Goal: Transaction & Acquisition: Purchase product/service

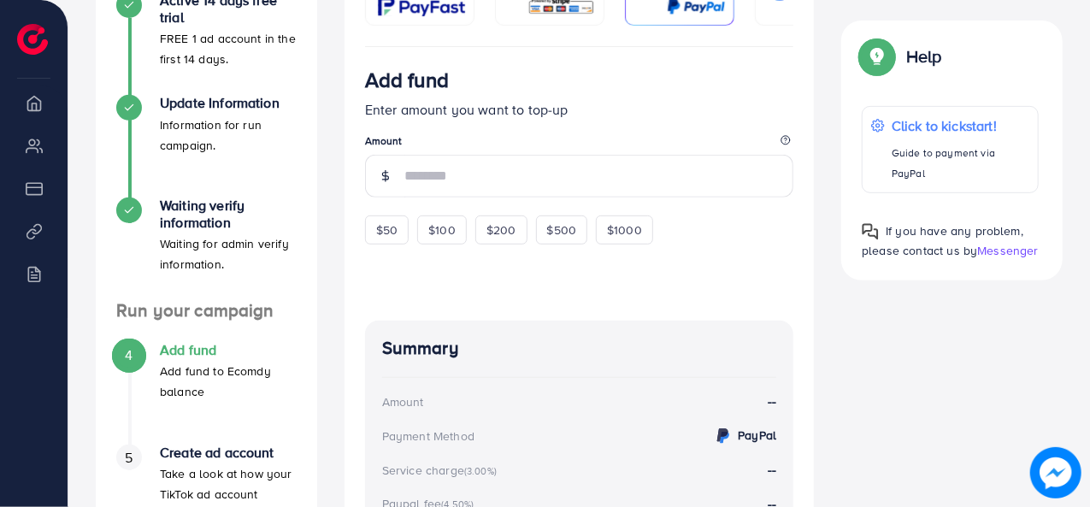
scroll to position [353, 0]
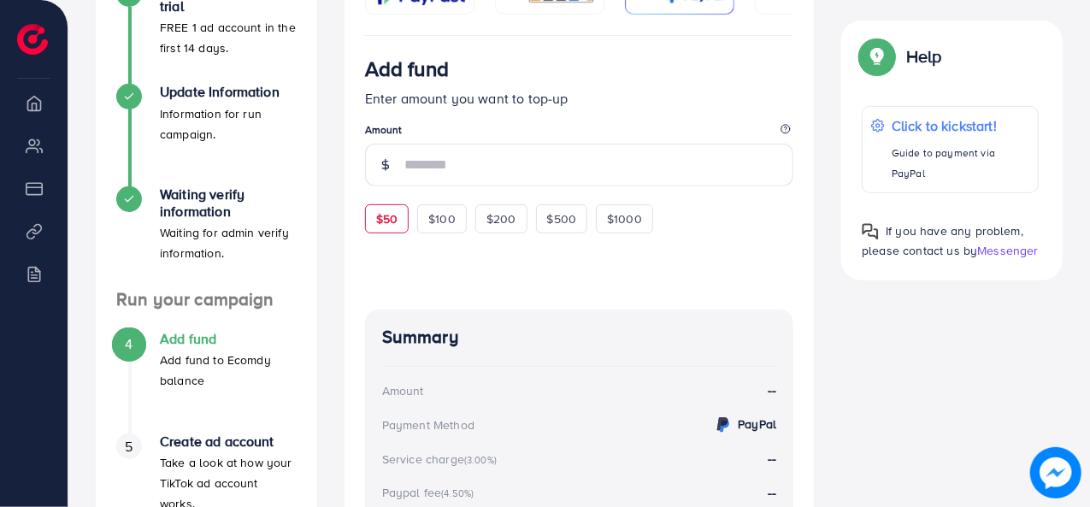
click at [388, 210] on div "$50" at bounding box center [387, 218] width 44 height 29
type input "**"
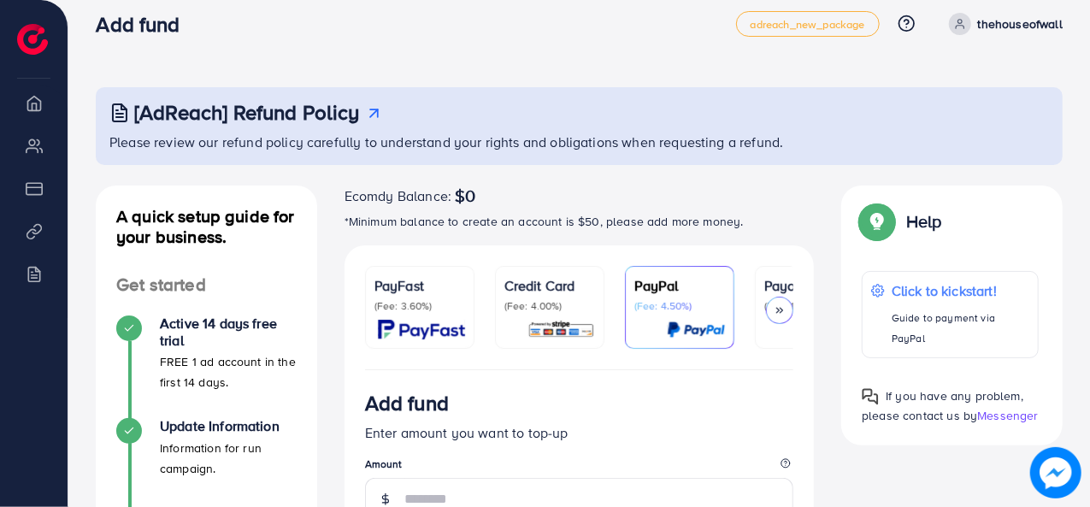
scroll to position [17, 0]
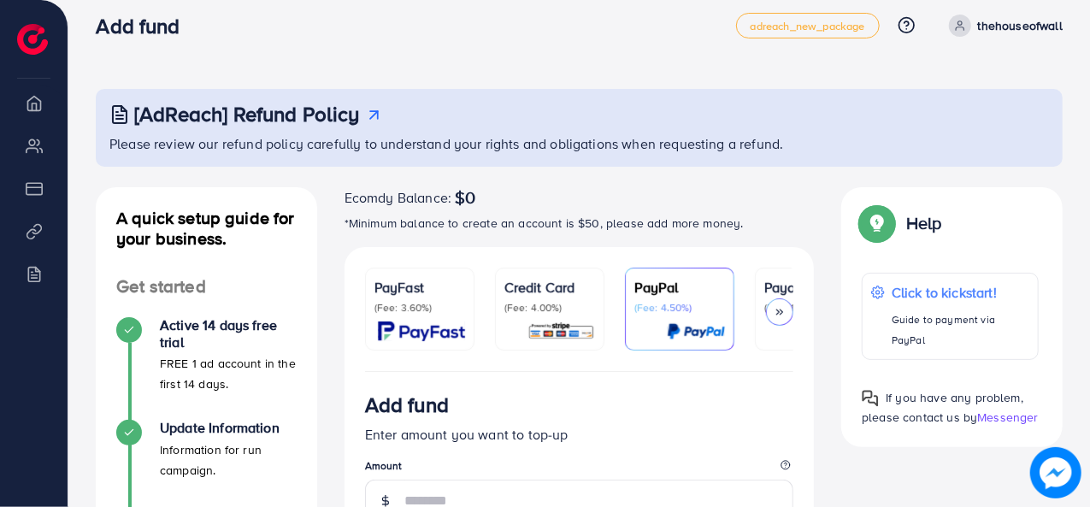
click at [386, 312] on p "(Fee: 3.60%)" at bounding box center [420, 308] width 91 height 14
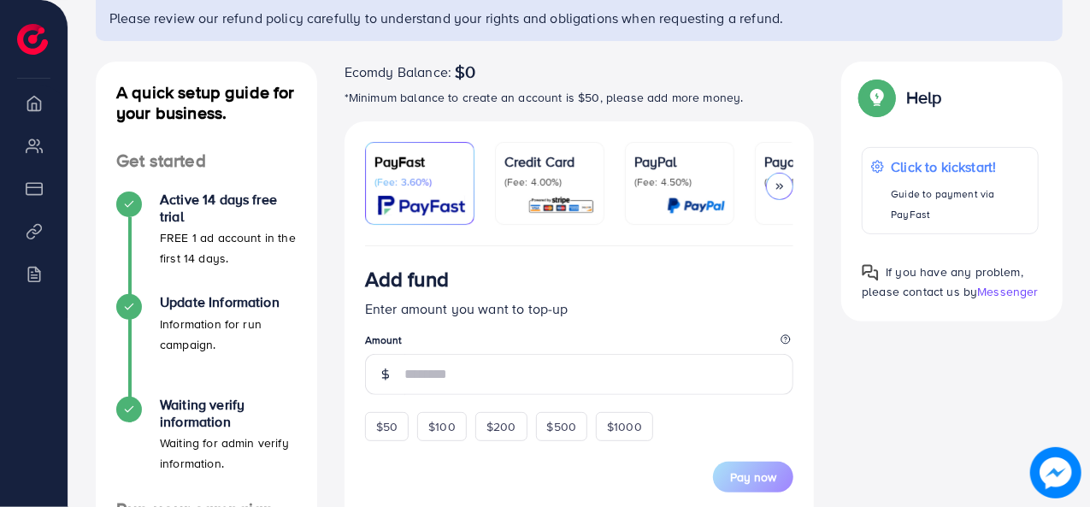
scroll to position [148, 0]
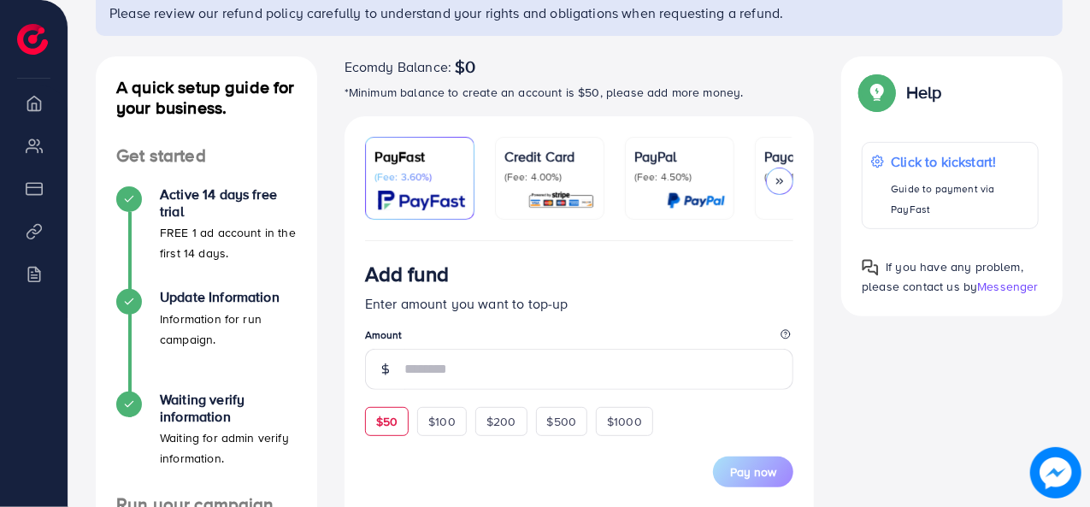
click at [389, 420] on span "$50" at bounding box center [386, 421] width 21 height 17
type input "**"
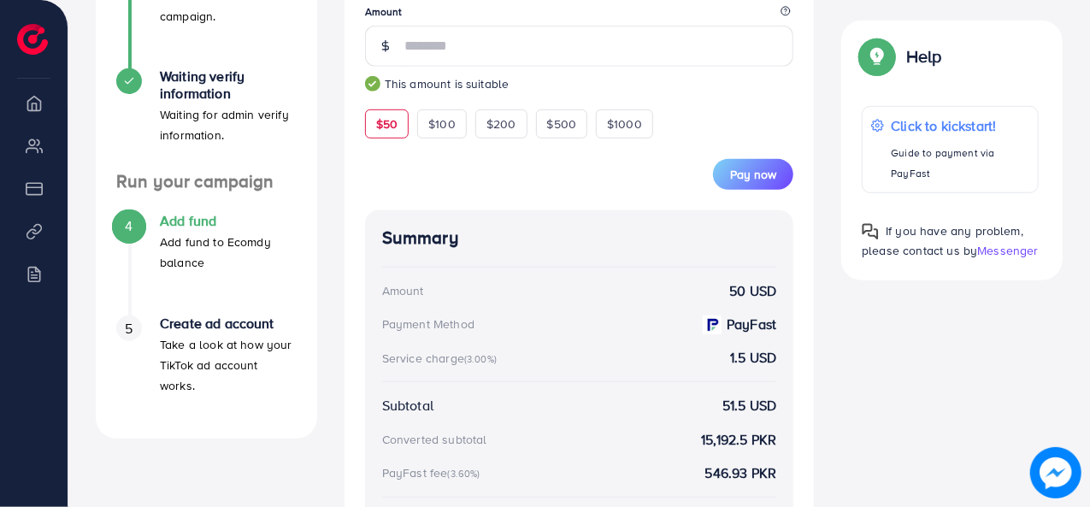
scroll to position [518, 0]
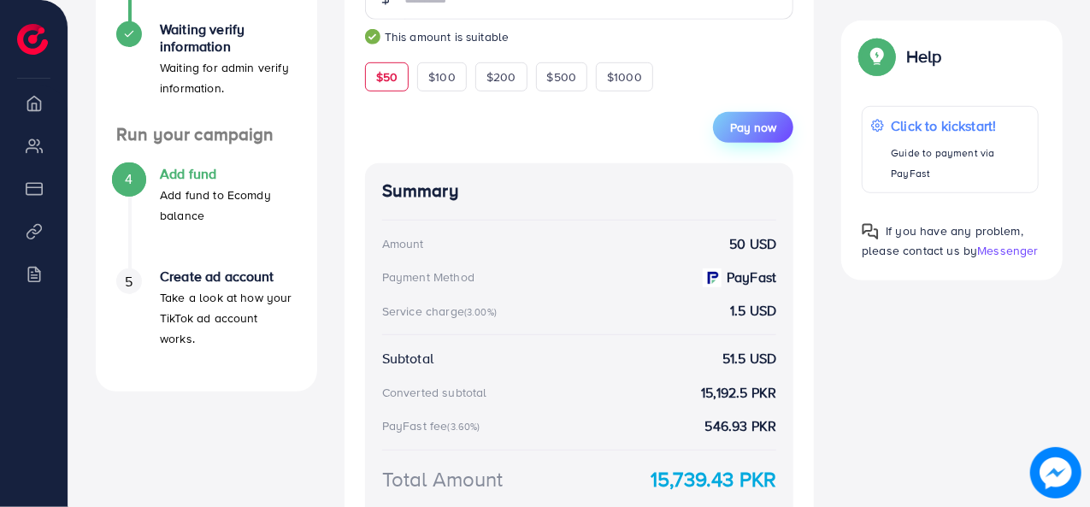
click at [747, 143] on button "Pay now" at bounding box center [753, 127] width 80 height 31
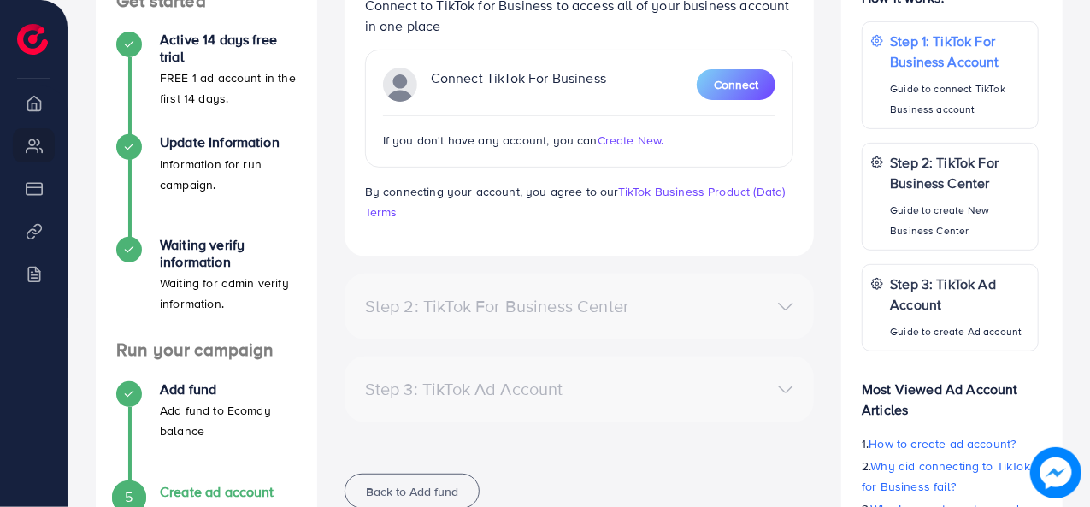
scroll to position [300, 0]
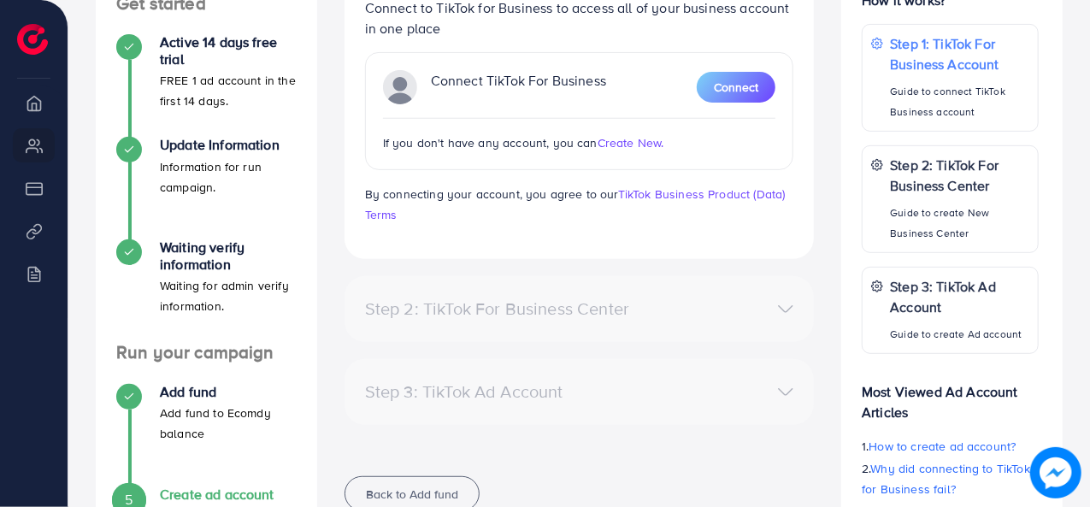
click at [628, 149] on span "Create New." at bounding box center [631, 142] width 67 height 17
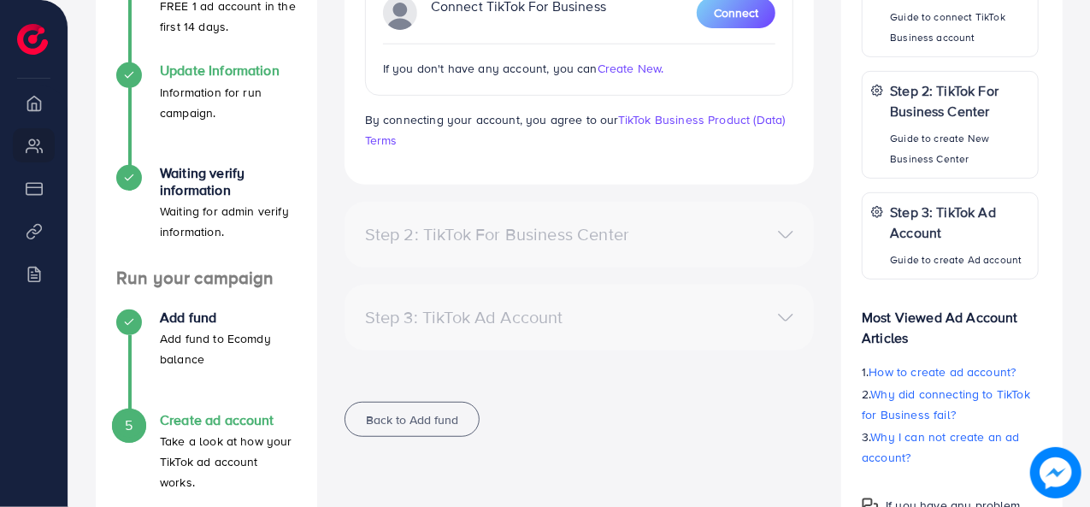
scroll to position [448, 0]
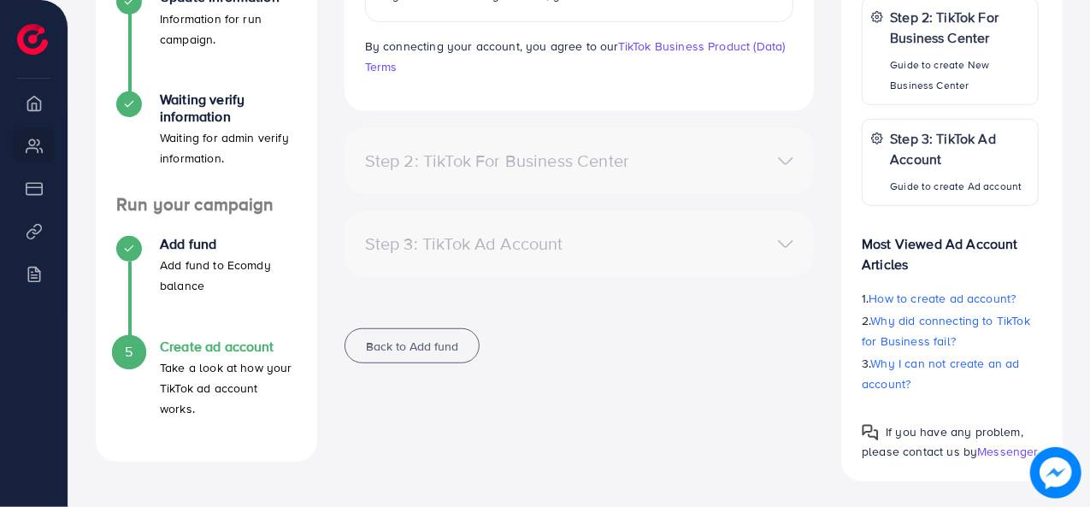
click at [29, 100] on li "Overview" at bounding box center [34, 103] width 68 height 34
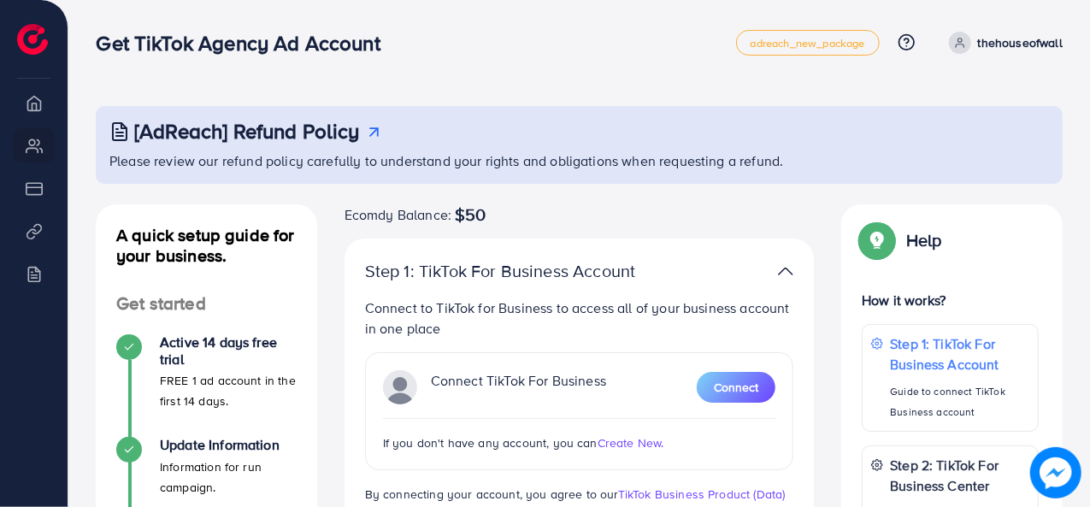
click at [968, 33] on span at bounding box center [960, 43] width 22 height 22
click at [958, 89] on link "Log out" at bounding box center [981, 102] width 162 height 38
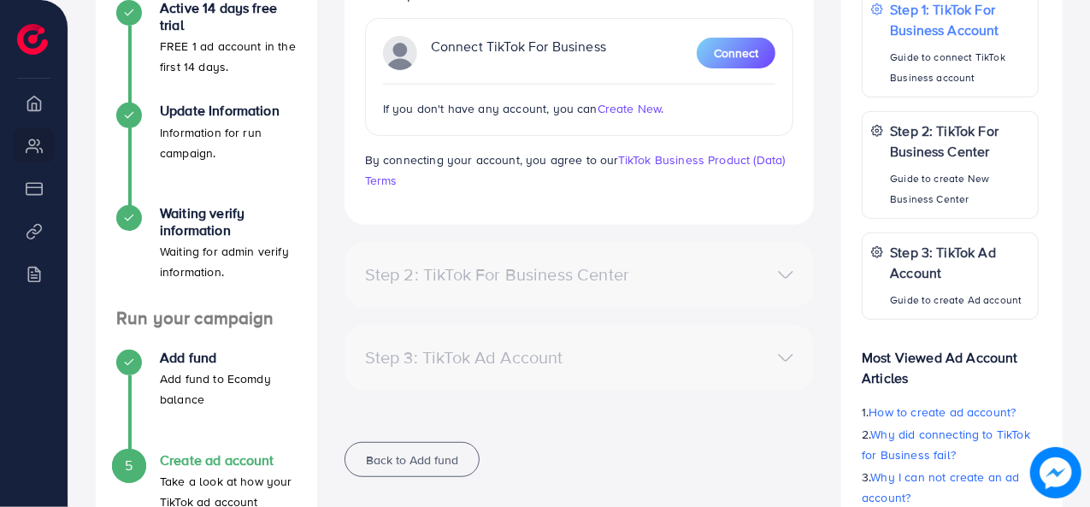
scroll to position [330, 0]
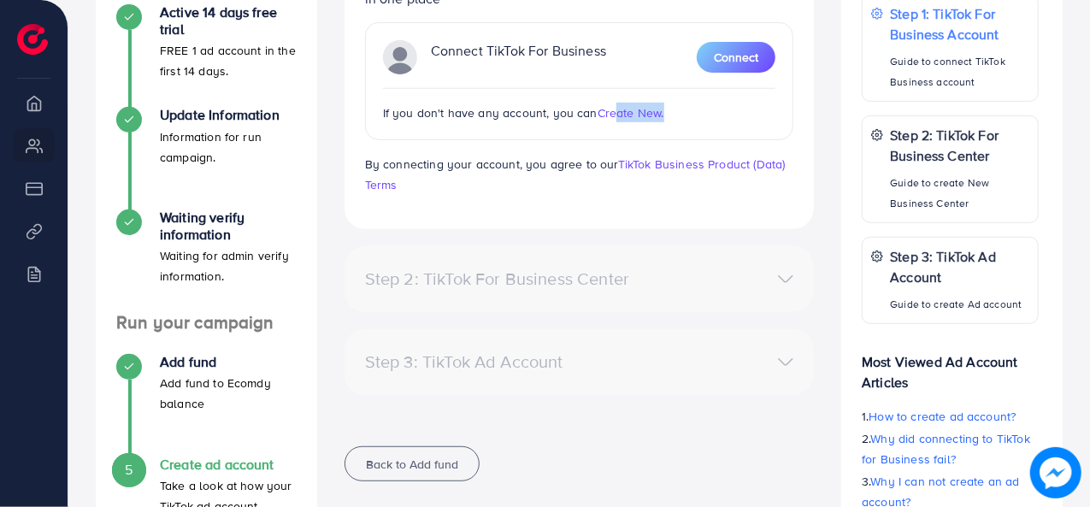
drag, startPoint x: 614, startPoint y: 117, endPoint x: 735, endPoint y: 129, distance: 121.2
click at [735, 129] on div "Connect TikTok For Business Connect If you don't have any account, you can Crea…" at bounding box center [579, 81] width 429 height 118
click at [753, 116] on div "Connect TikTok For Business Connect If you don't have any account, you can Crea…" at bounding box center [579, 81] width 429 height 118
click at [747, 56] on span "Connect" at bounding box center [736, 57] width 44 height 17
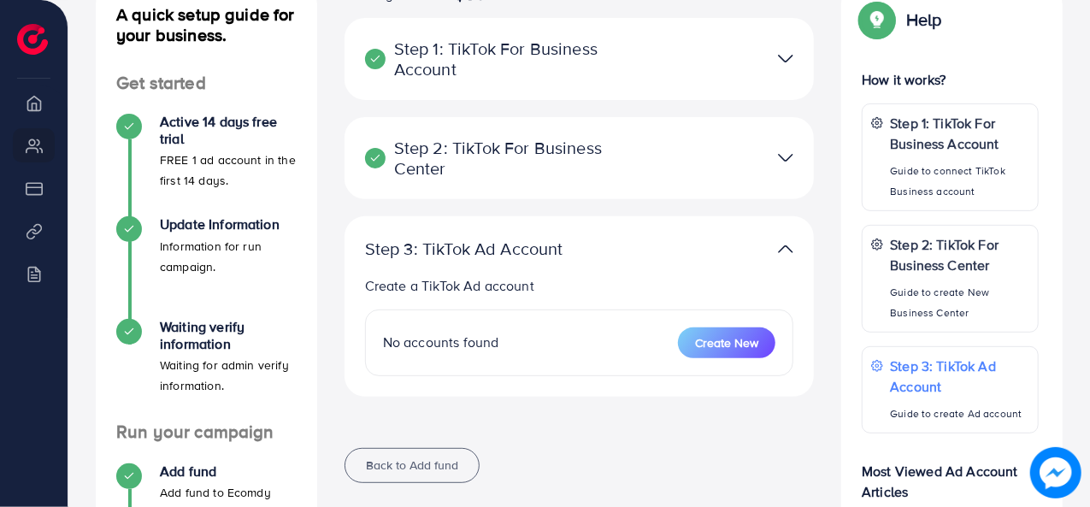
scroll to position [210, 0]
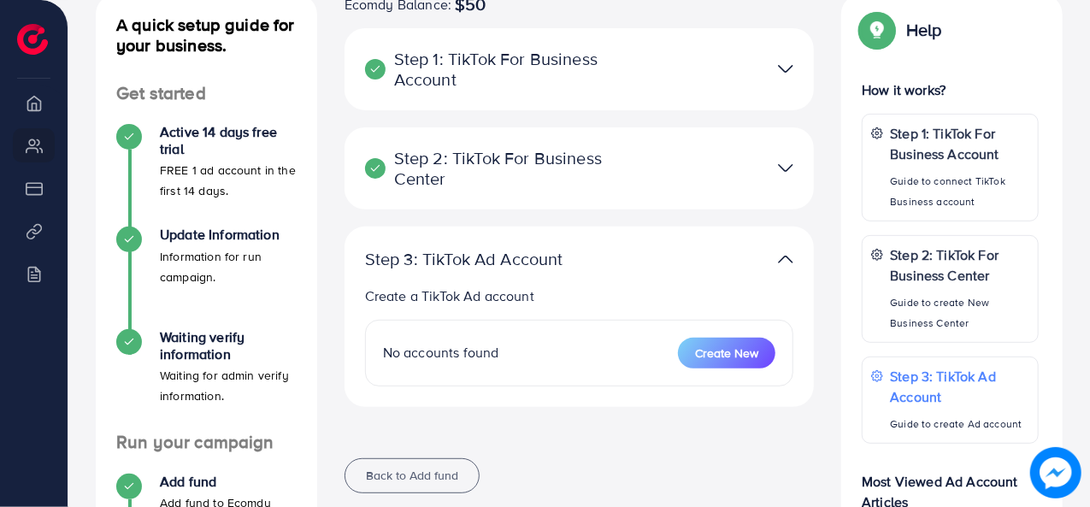
click at [788, 165] on img at bounding box center [785, 168] width 15 height 25
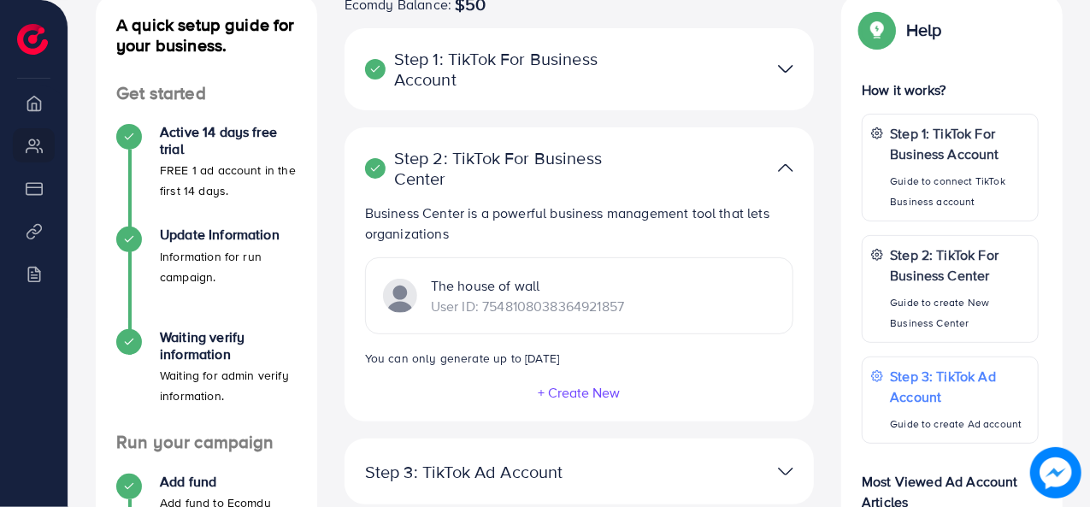
click at [788, 165] on img at bounding box center [785, 168] width 15 height 25
click at [785, 168] on img at bounding box center [785, 168] width 15 height 25
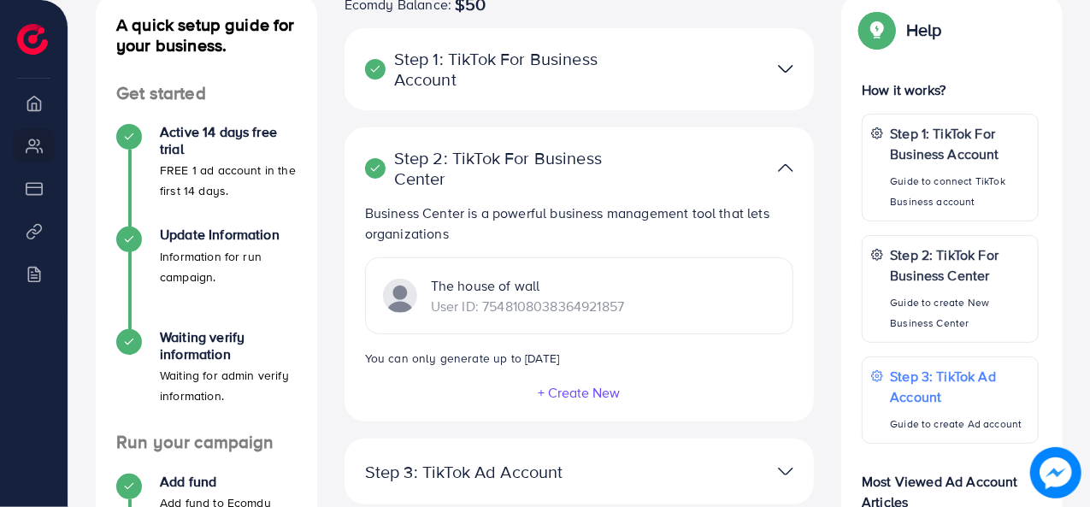
click at [785, 168] on img at bounding box center [785, 168] width 15 height 25
click at [792, 168] on img at bounding box center [785, 168] width 15 height 25
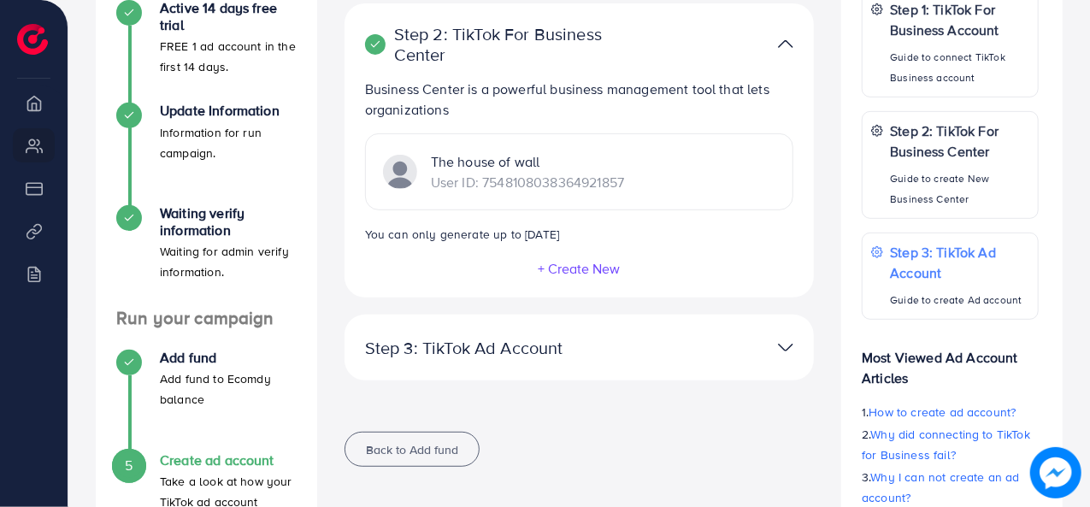
scroll to position [335, 0]
click at [783, 348] on img at bounding box center [785, 346] width 15 height 25
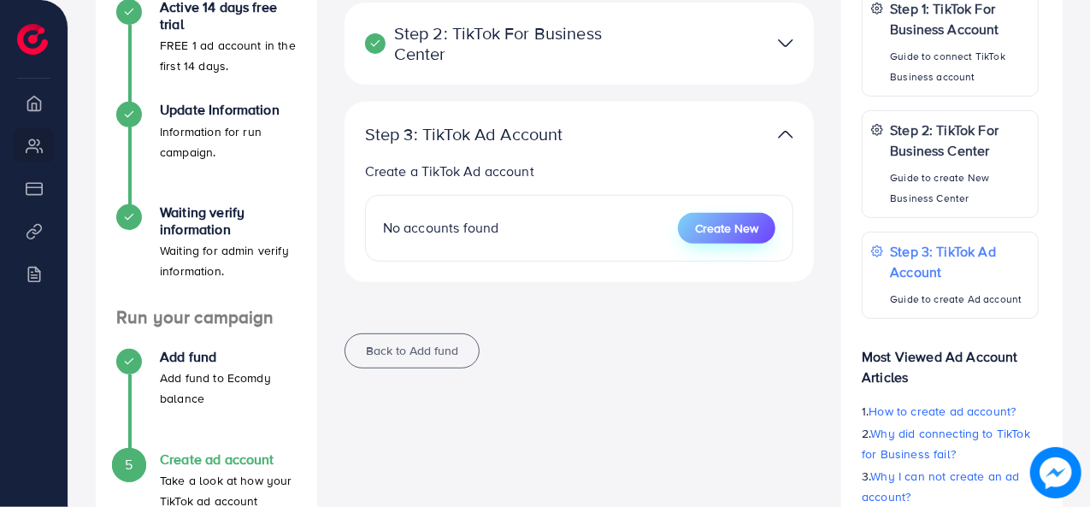
click at [735, 232] on span "Create New" at bounding box center [726, 228] width 63 height 17
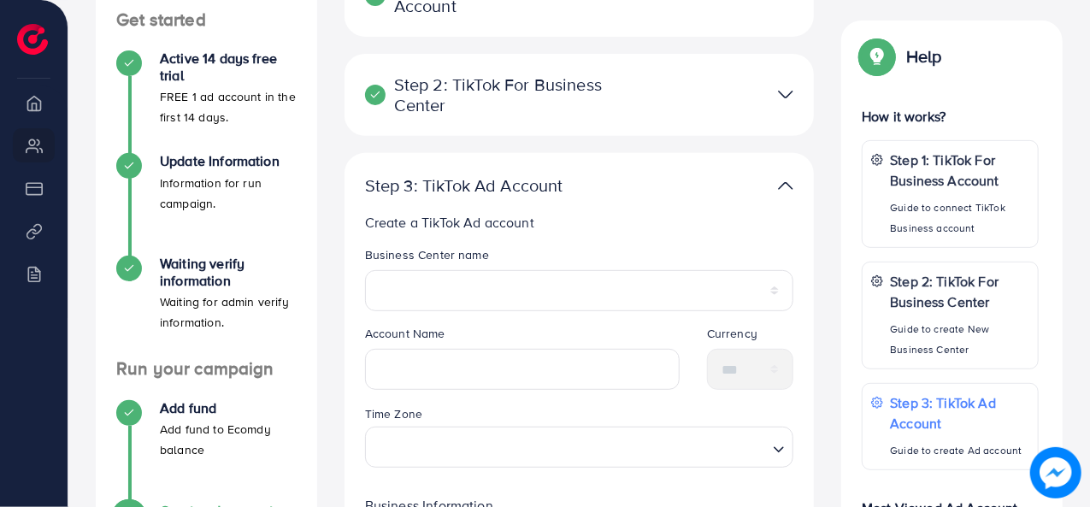
scroll to position [286, 0]
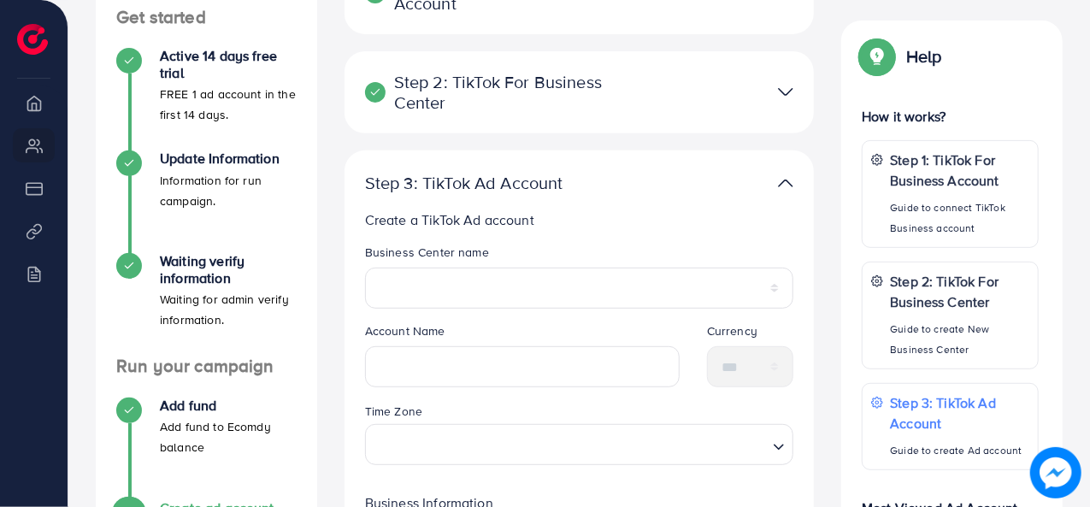
click at [788, 173] on img at bounding box center [785, 183] width 15 height 25
click at [782, 185] on img at bounding box center [785, 183] width 15 height 25
click at [781, 186] on img at bounding box center [785, 183] width 15 height 25
click at [782, 181] on img at bounding box center [785, 183] width 15 height 25
click at [788, 186] on img at bounding box center [785, 183] width 15 height 25
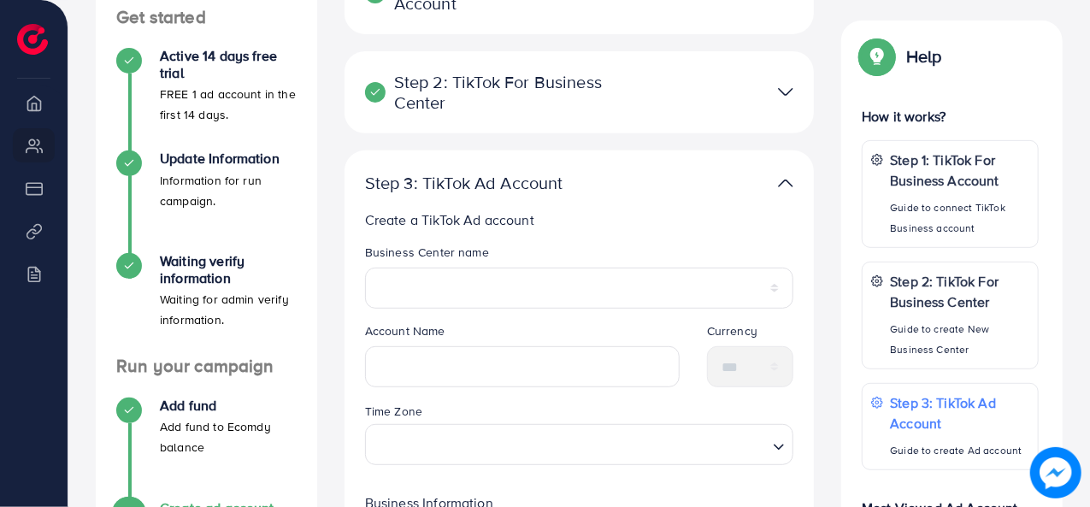
click at [789, 181] on img at bounding box center [785, 183] width 15 height 25
click at [788, 191] on img at bounding box center [785, 183] width 15 height 25
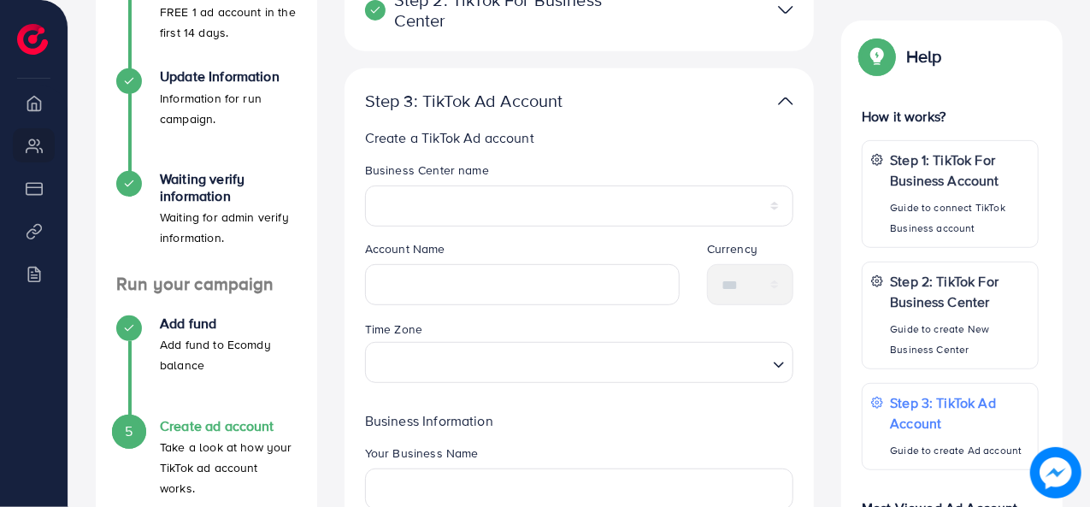
scroll to position [328, 0]
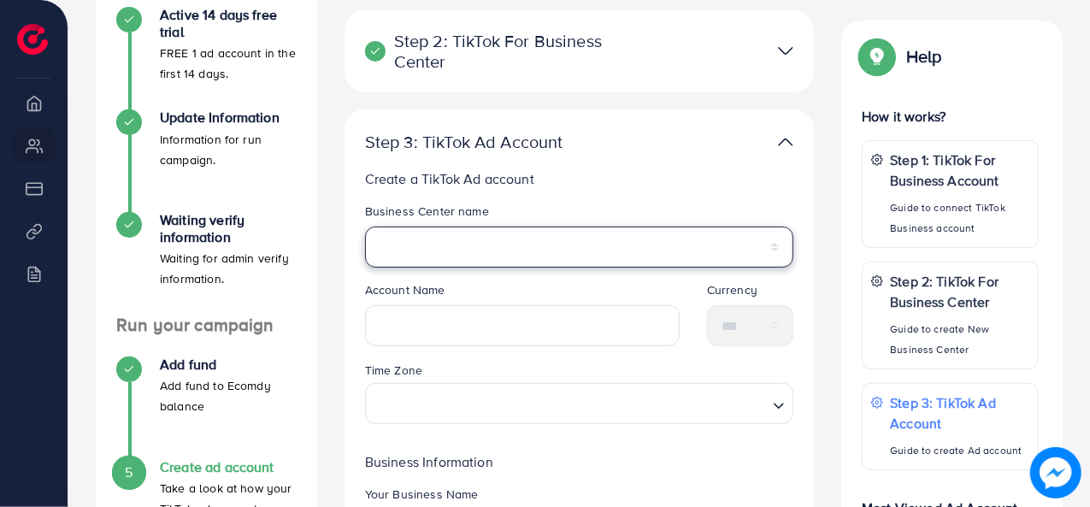
click at [623, 244] on select "**********" at bounding box center [579, 247] width 429 height 41
select select "**********"
click at [365, 227] on select "**********" at bounding box center [579, 247] width 429 height 41
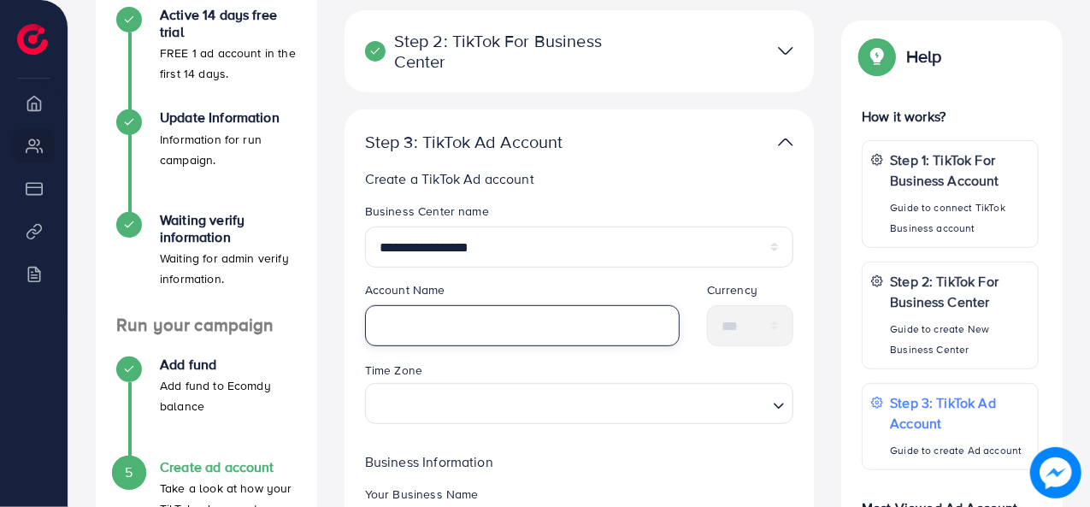
click at [498, 316] on input "text" at bounding box center [522, 325] width 315 height 41
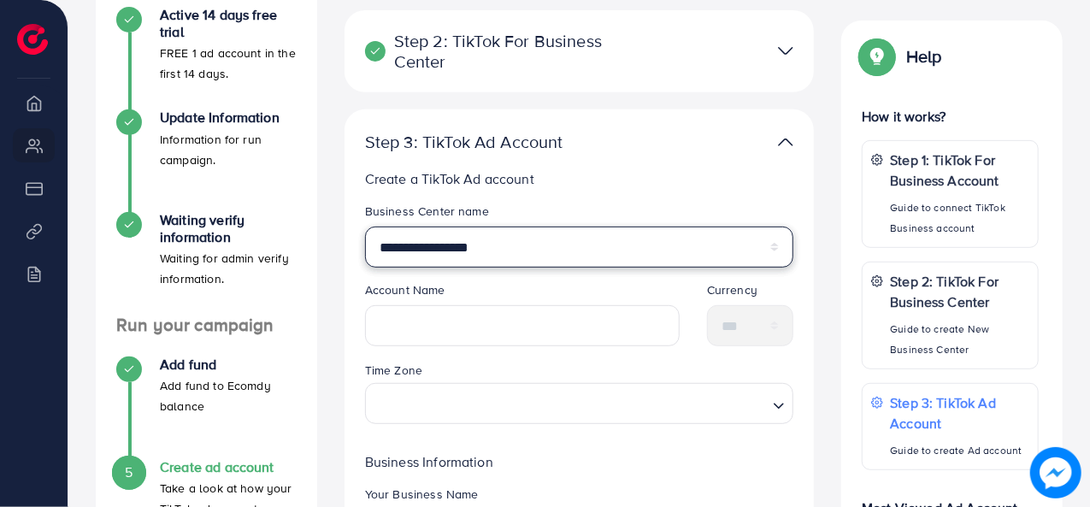
click at [505, 249] on select "**********" at bounding box center [579, 247] width 429 height 41
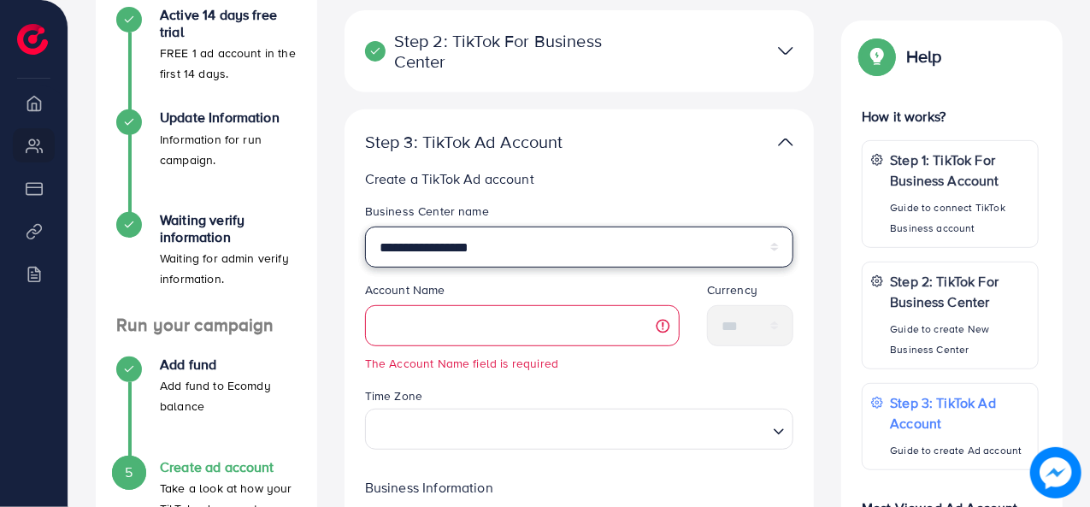
click at [505, 249] on select "**********" at bounding box center [579, 247] width 429 height 41
drag, startPoint x: 505, startPoint y: 249, endPoint x: 379, endPoint y: 247, distance: 125.7
click at [379, 247] on select "**********" at bounding box center [579, 247] width 429 height 41
click at [423, 245] on select "**********" at bounding box center [579, 247] width 429 height 41
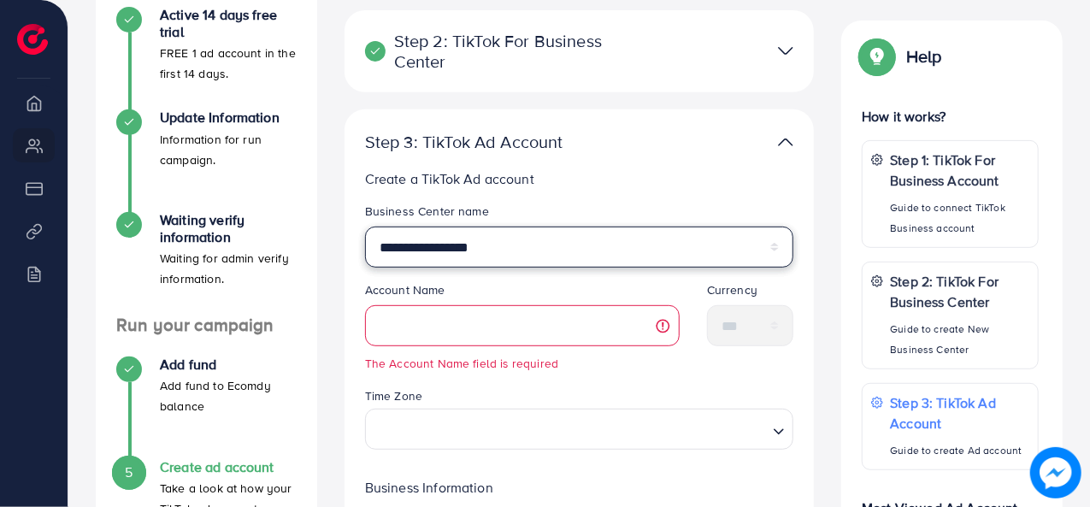
click at [423, 245] on select "**********" at bounding box center [579, 247] width 429 height 41
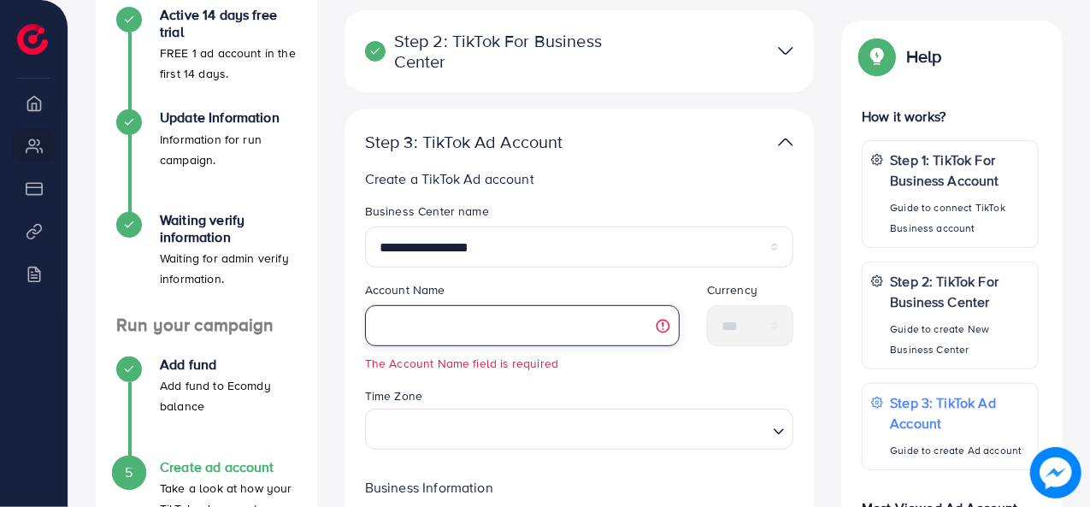
click at [418, 339] on input "text" at bounding box center [522, 325] width 315 height 41
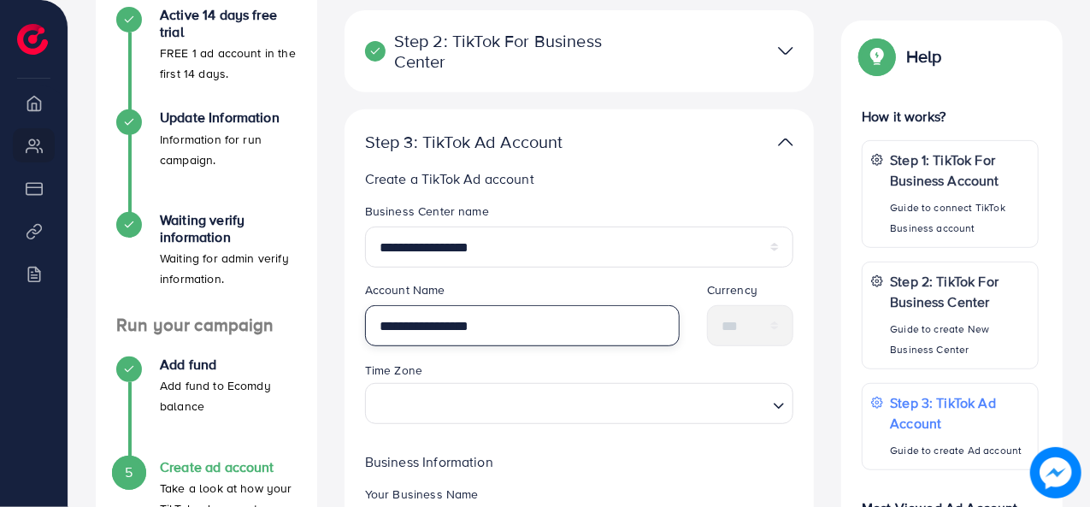
type input "**********"
click at [774, 397] on span "Search for option" at bounding box center [778, 405] width 17 height 20
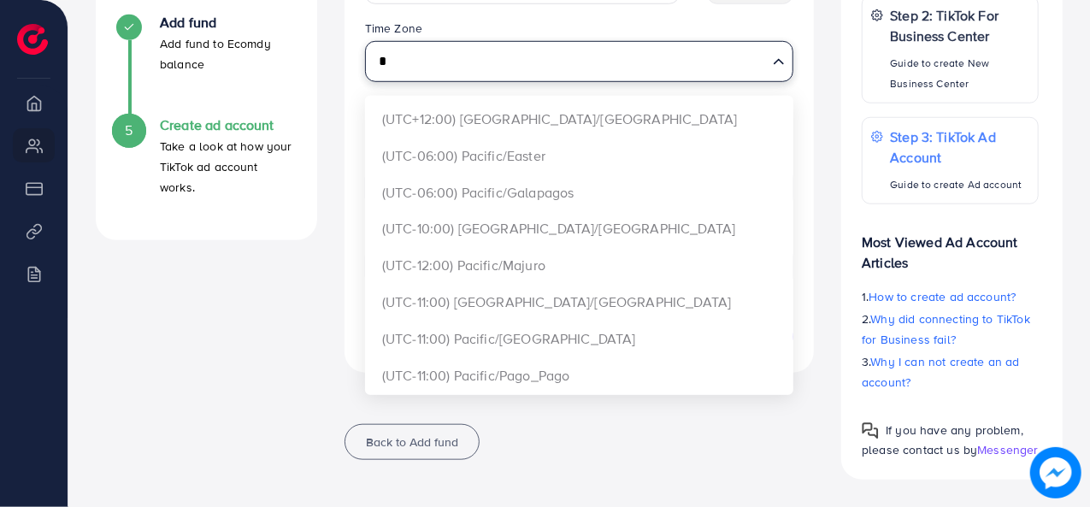
scroll to position [0, 0]
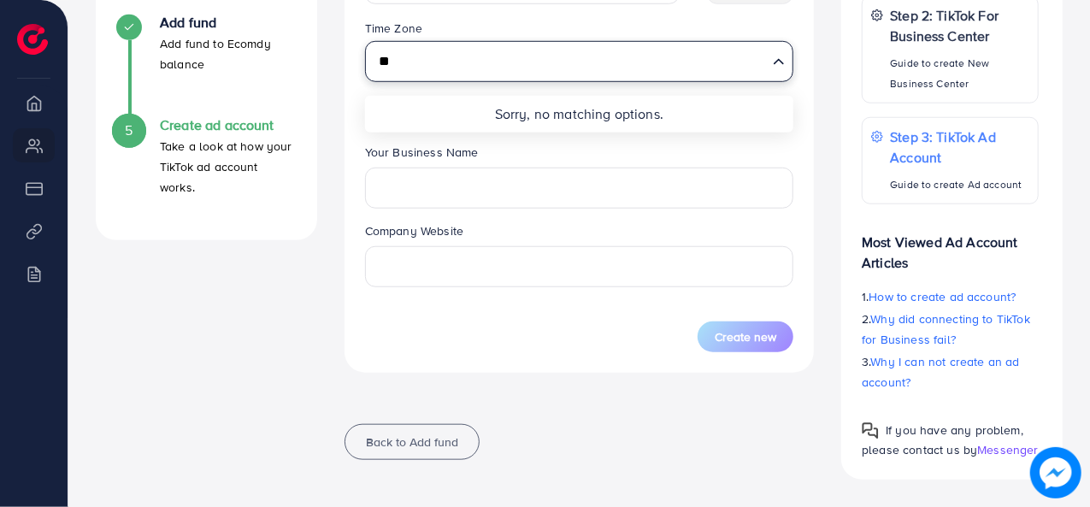
type input "*"
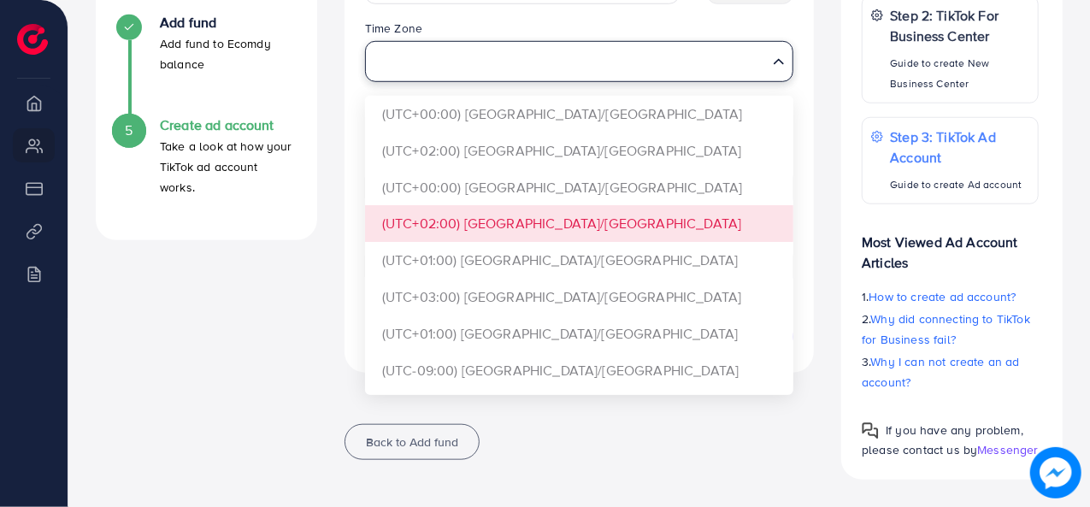
type input "*"
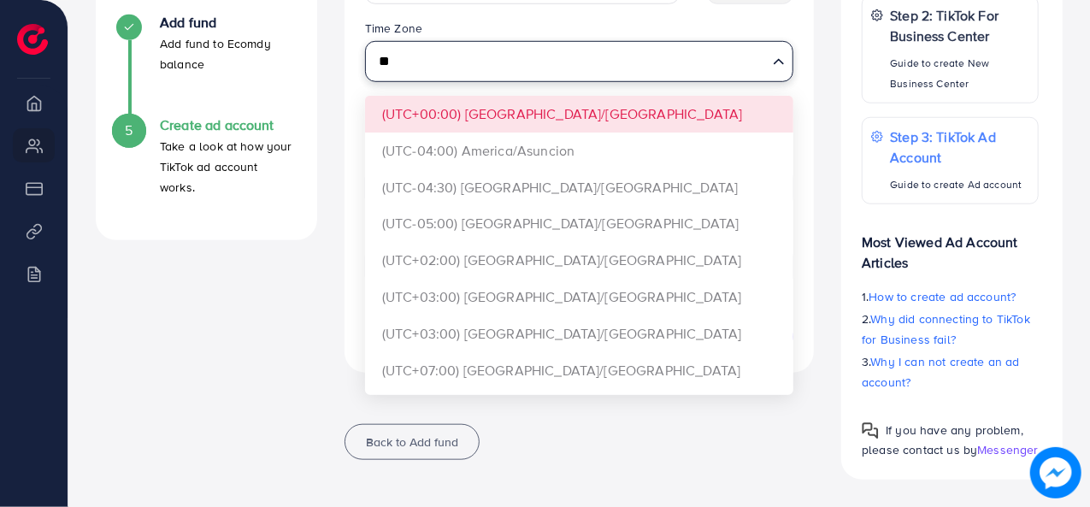
type input "*"
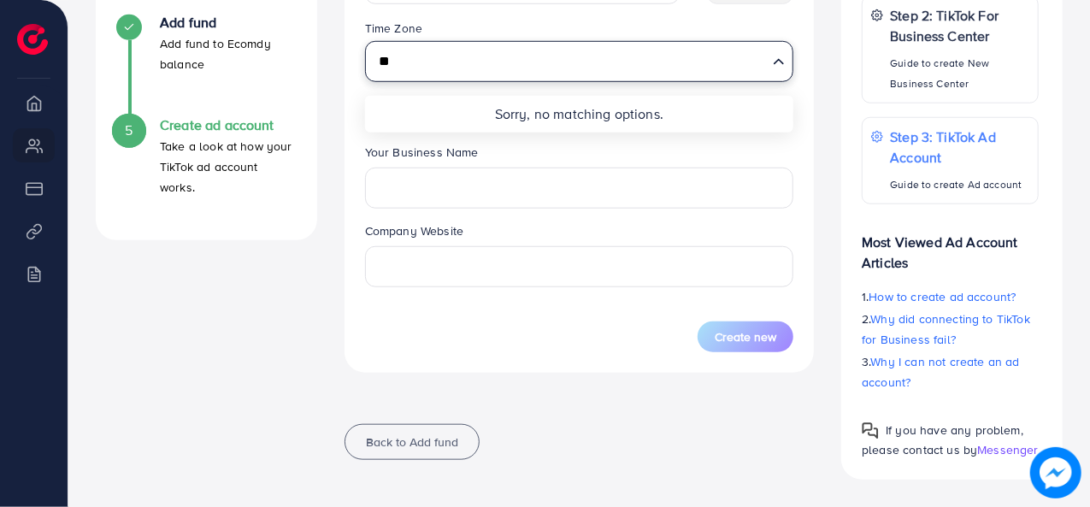
type input "*"
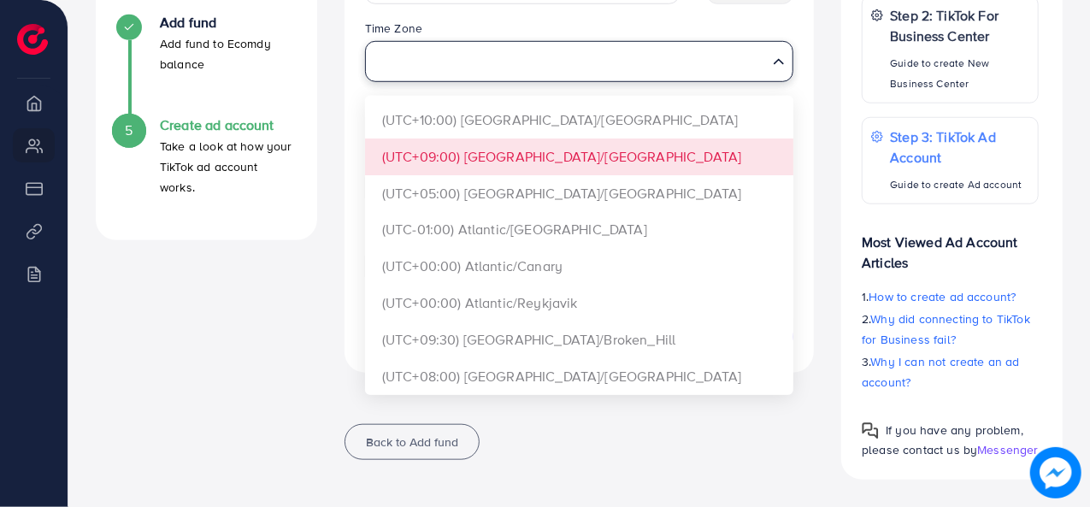
scroll to position [3255, 0]
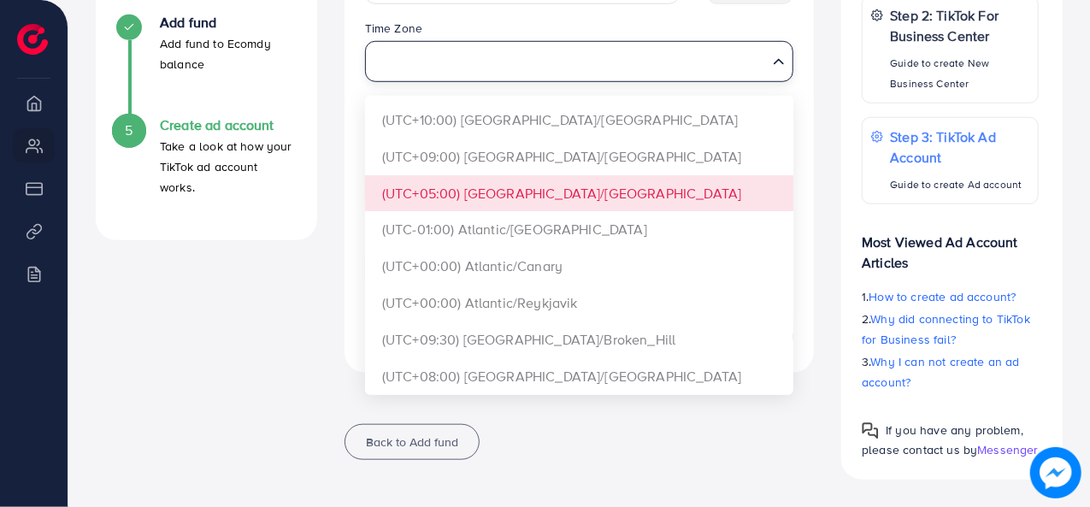
click at [556, 176] on form "**********" at bounding box center [579, 107] width 429 height 493
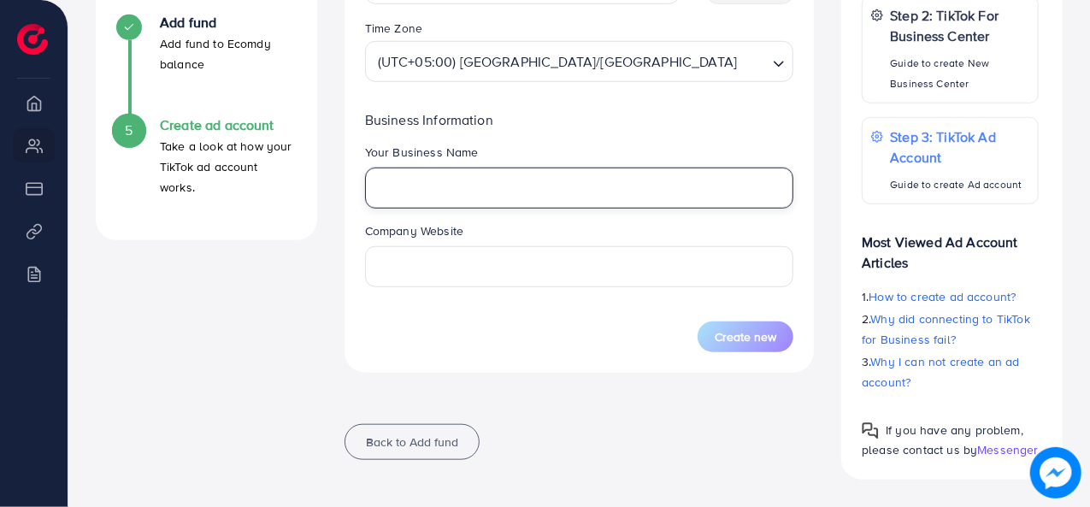
click at [563, 190] on input "text" at bounding box center [579, 188] width 429 height 41
type input "**********"
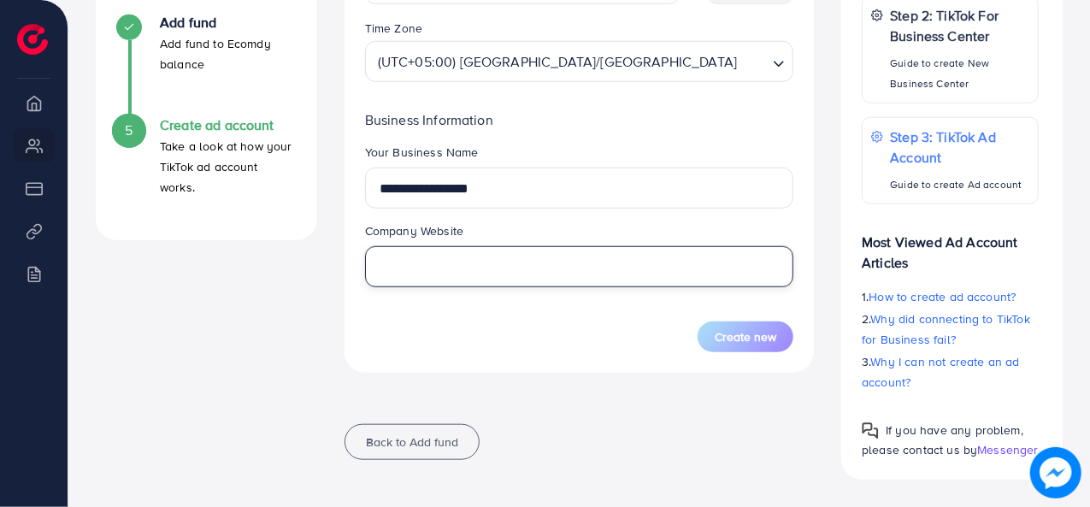
click at [516, 280] on input "text" at bounding box center [579, 266] width 429 height 41
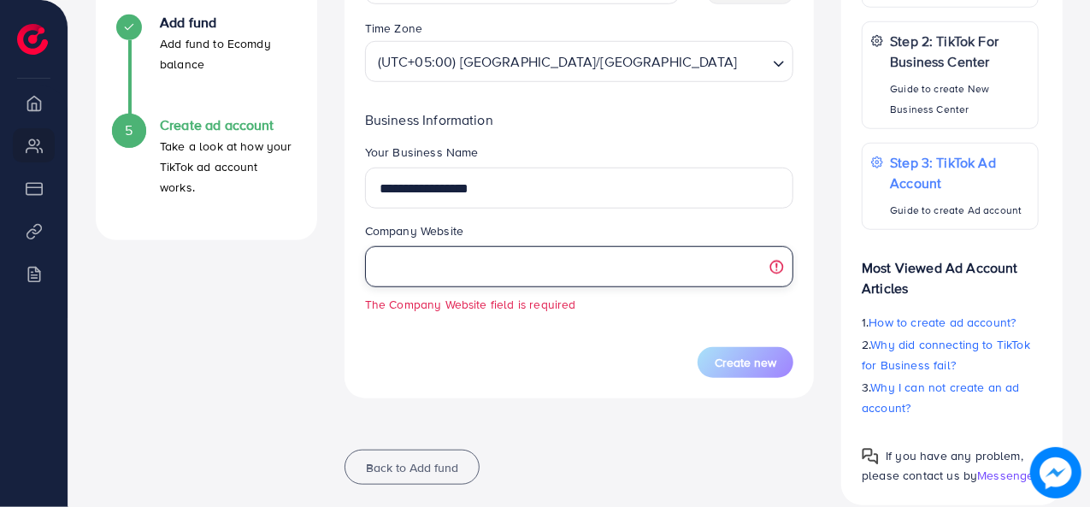
paste input "**********"
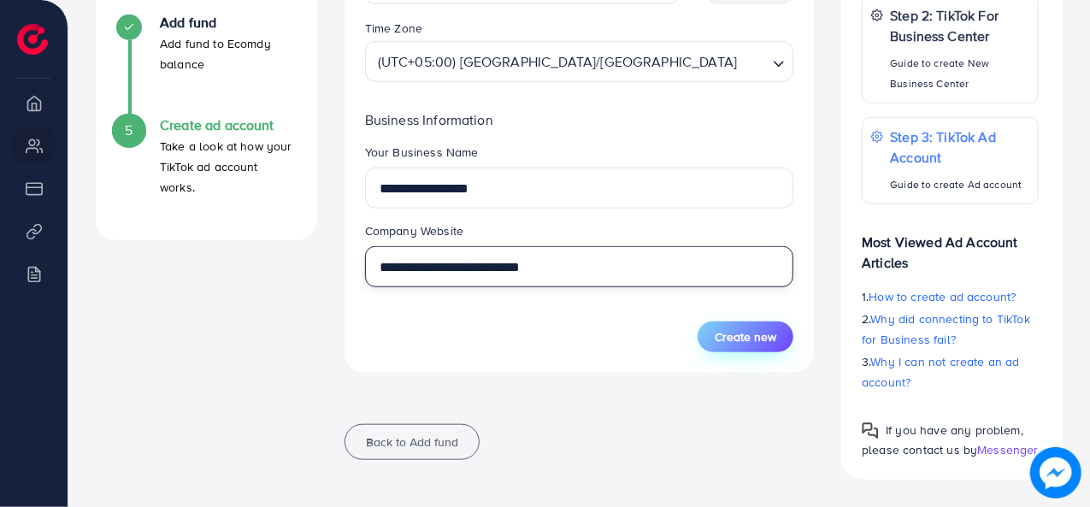
type input "**********"
click at [723, 345] on span "Create new" at bounding box center [746, 336] width 62 height 17
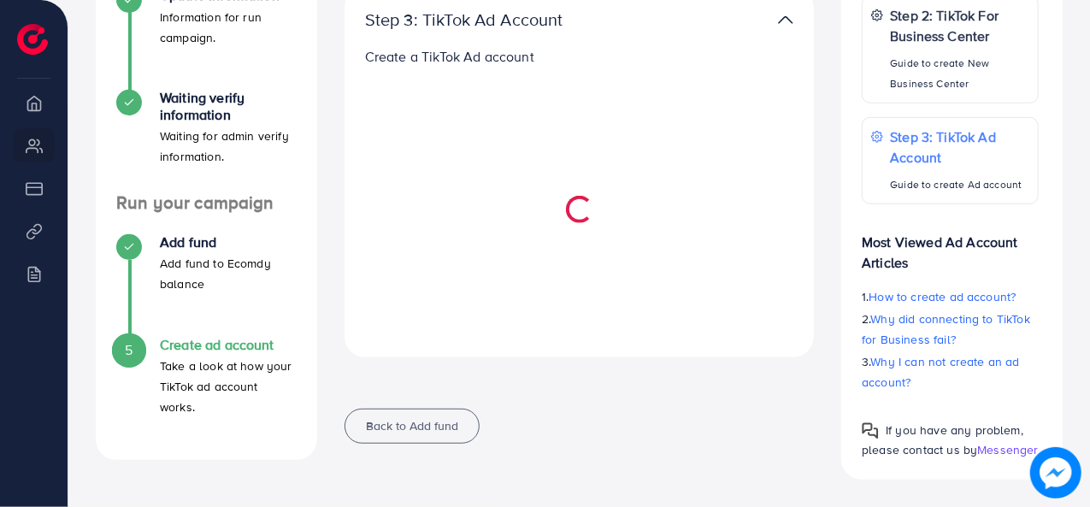
scroll to position [448, 0]
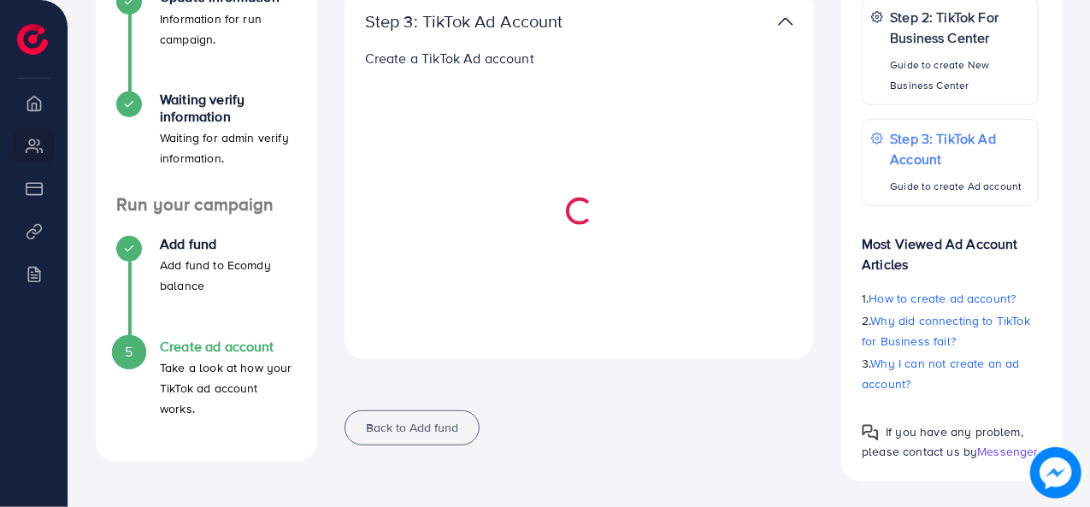
select select
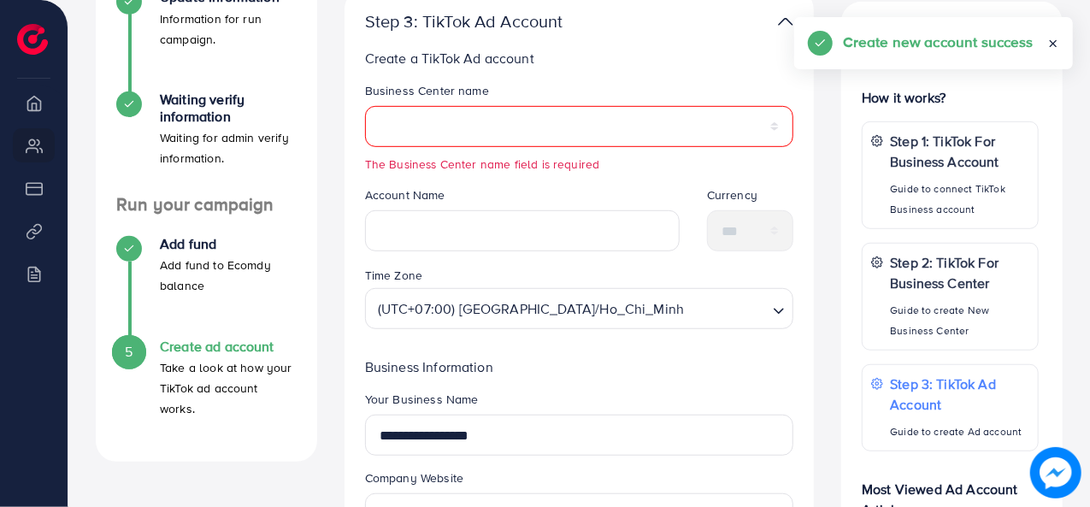
scroll to position [670, 0]
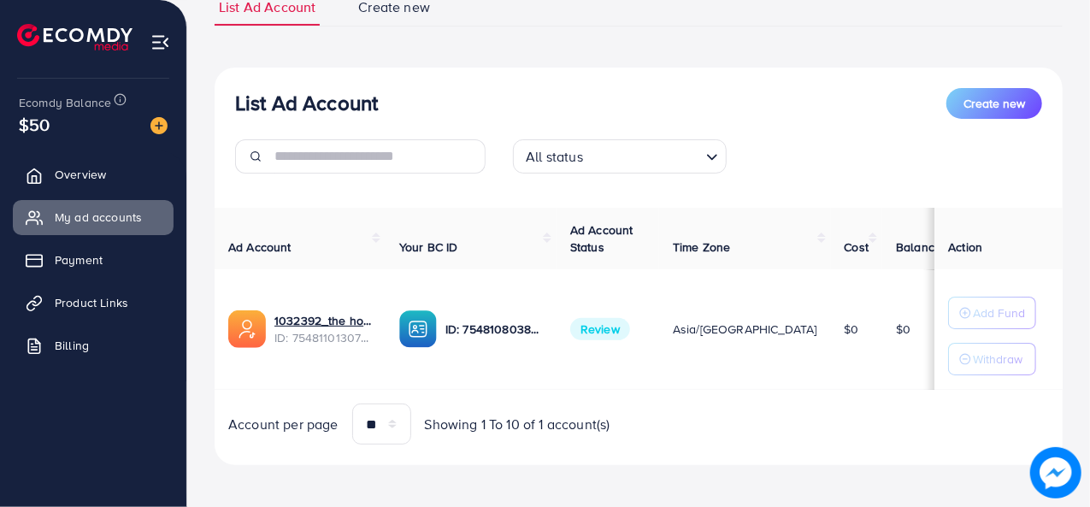
scroll to position [142, 0]
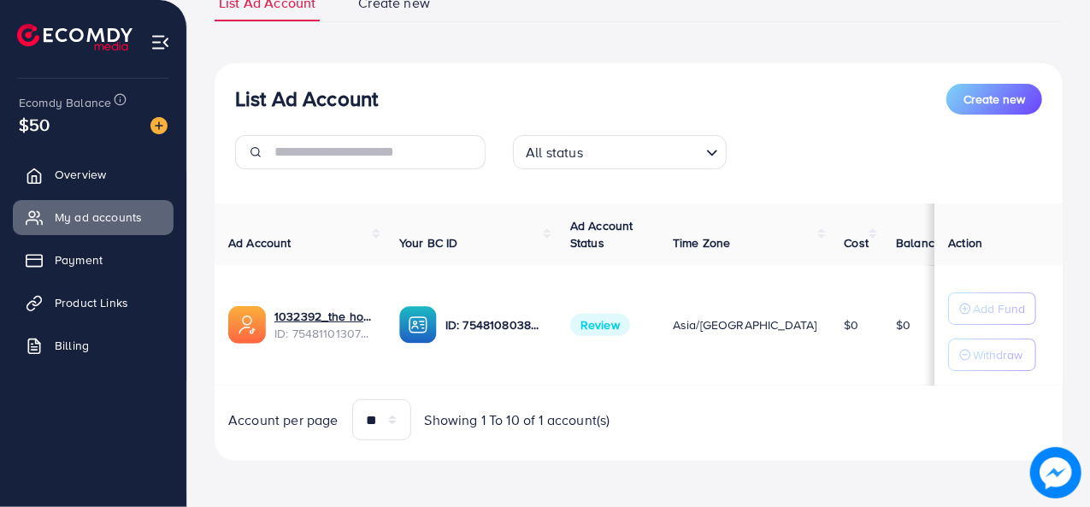
click at [753, 324] on span "Asia/[GEOGRAPHIC_DATA]" at bounding box center [745, 324] width 145 height 17
click at [717, 249] on span "Time Zone" at bounding box center [701, 242] width 57 height 17
click at [796, 229] on th "Time Zone" at bounding box center [745, 235] width 172 height 62
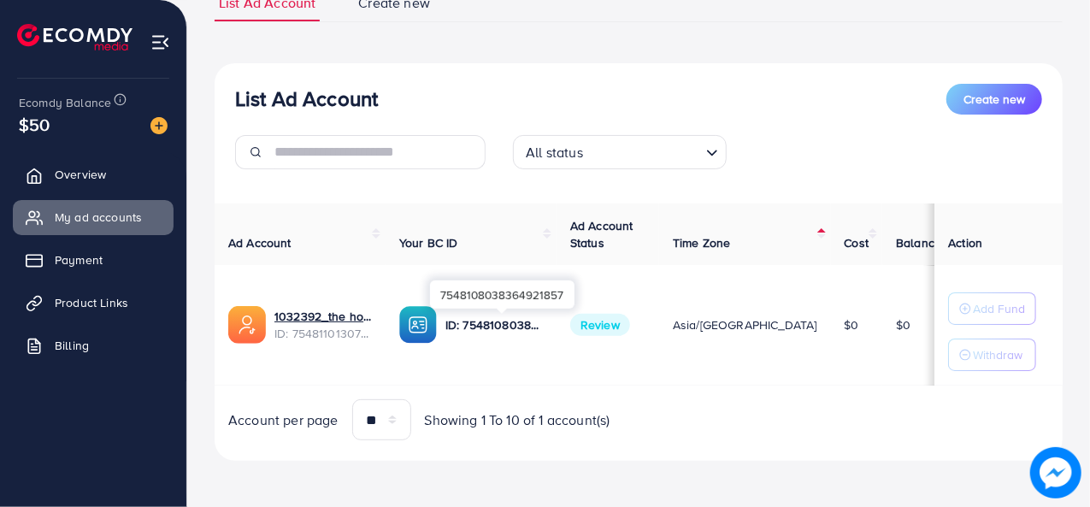
click at [508, 323] on p "ID: 7548108038364921857" at bounding box center [494, 325] width 97 height 21
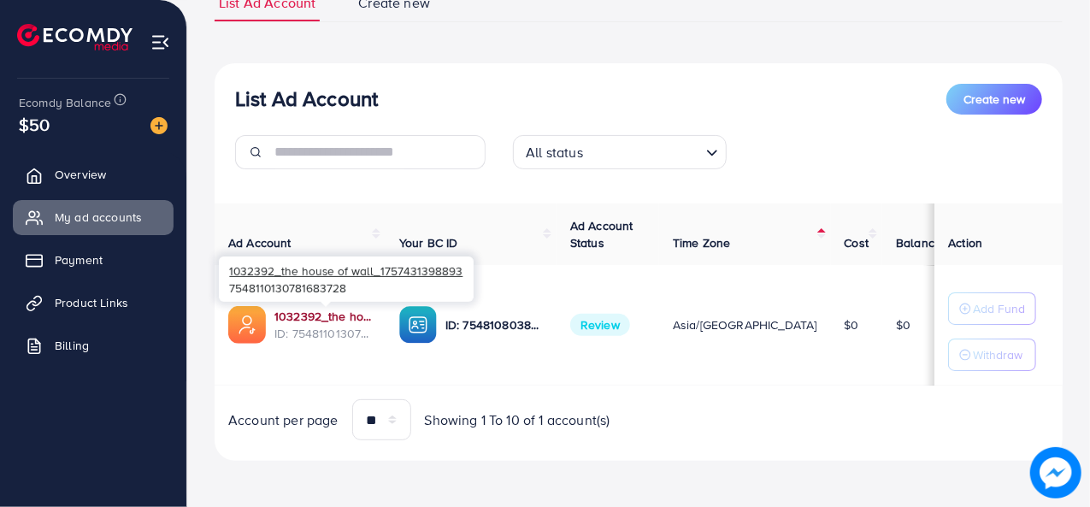
click at [318, 314] on link "1032392_the house of wall_1757431398893" at bounding box center [323, 316] width 97 height 17
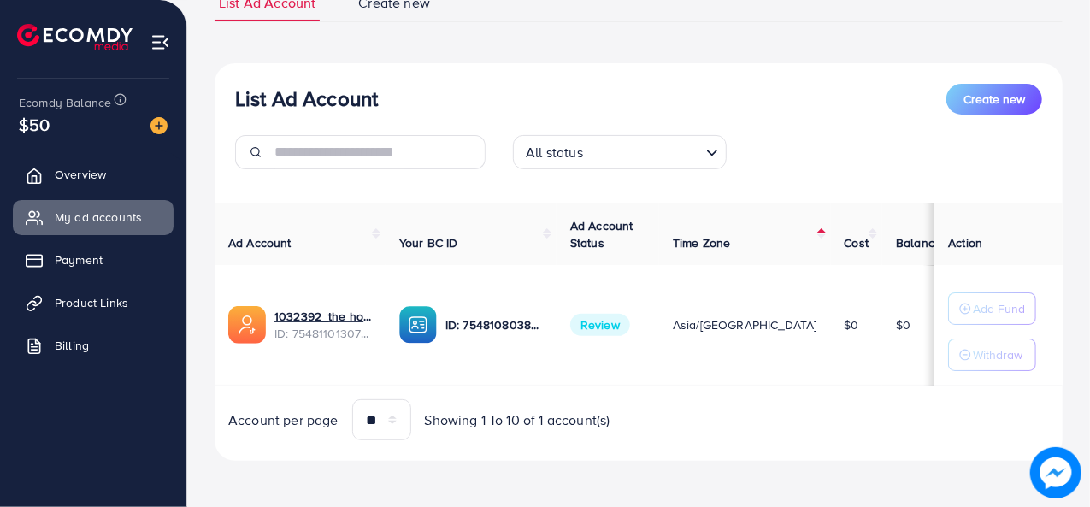
click at [741, 322] on span "Asia/[GEOGRAPHIC_DATA]" at bounding box center [745, 324] width 145 height 17
click at [797, 234] on th "Time Zone" at bounding box center [745, 235] width 172 height 62
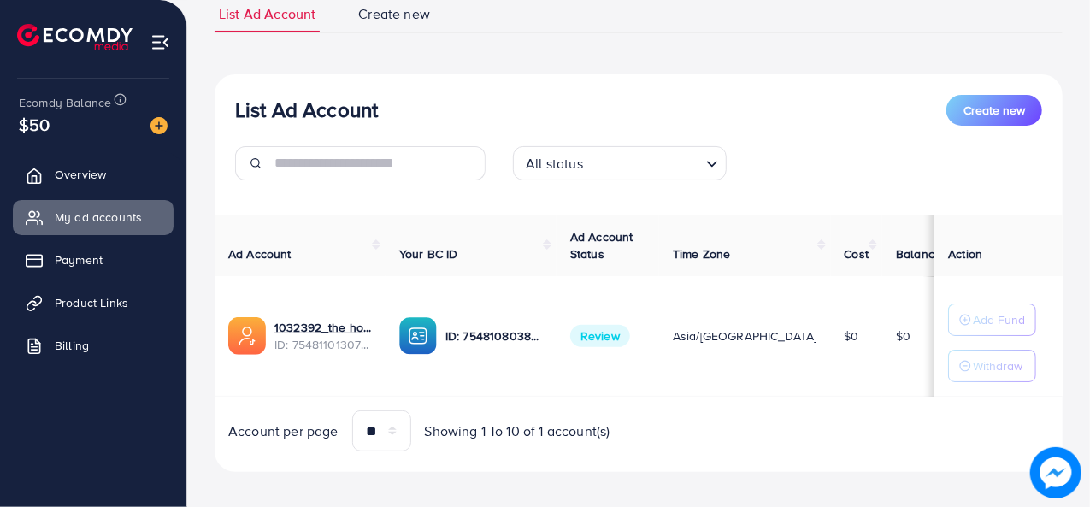
scroll to position [142, 0]
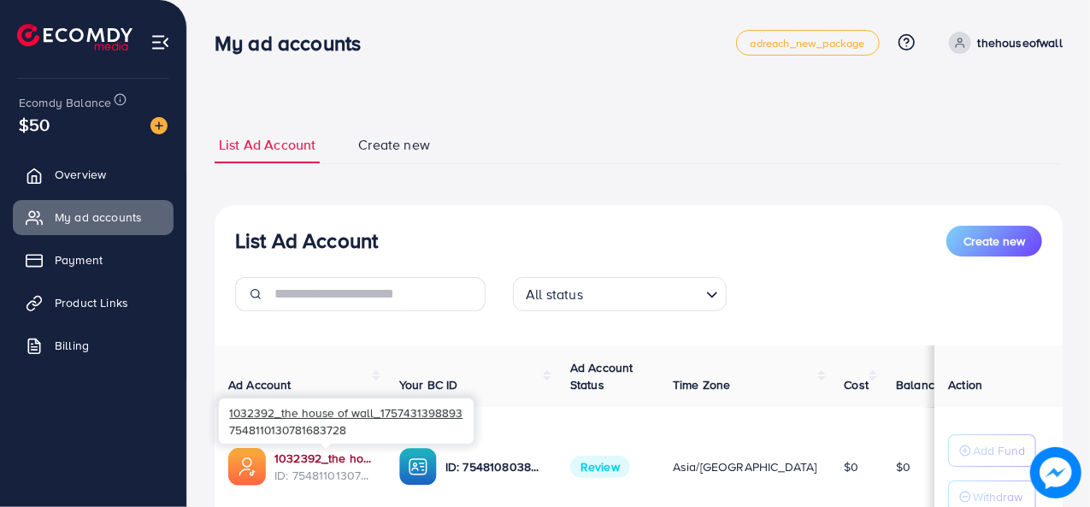
click at [304, 456] on link "1032392_the house of wall_1757431398893" at bounding box center [323, 458] width 97 height 17
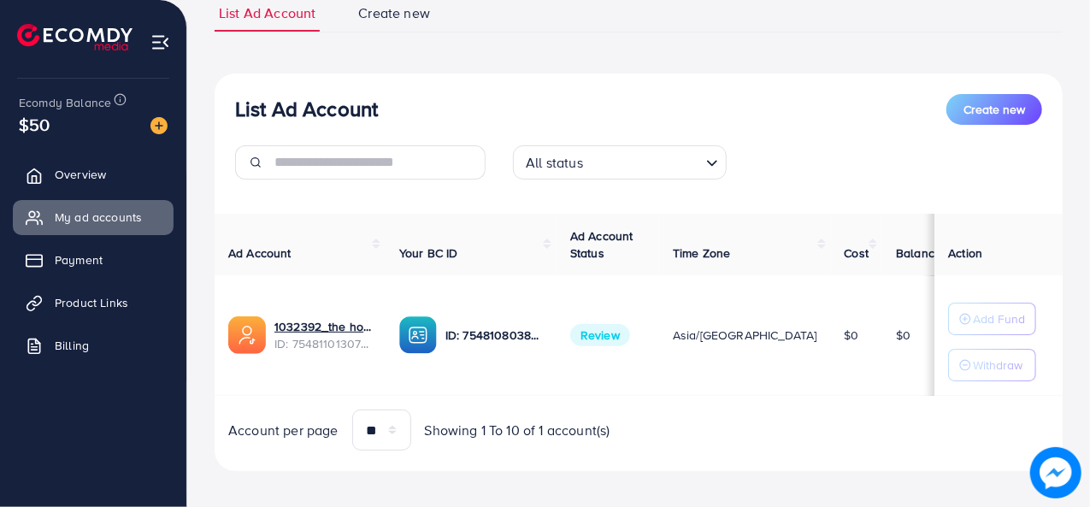
scroll to position [142, 0]
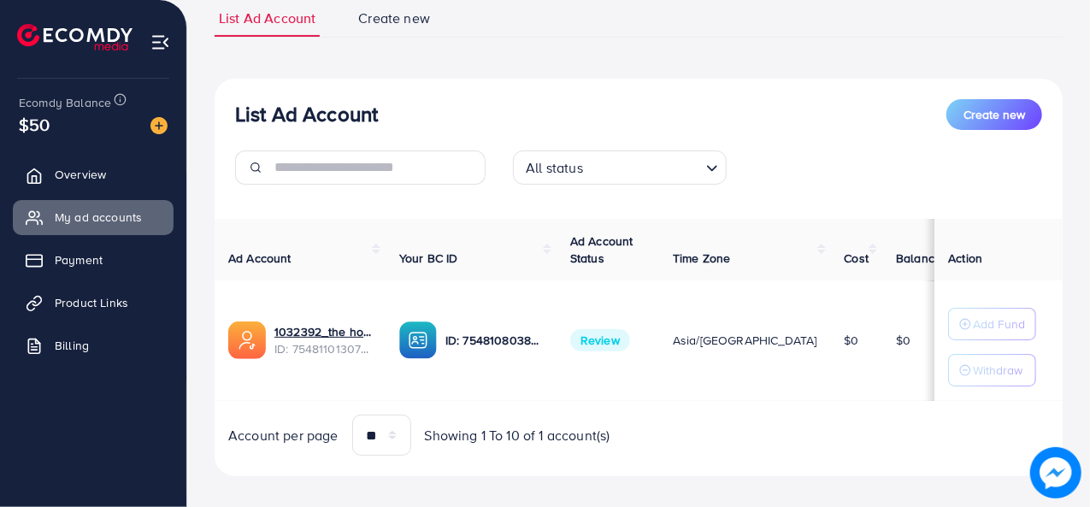
scroll to position [142, 0]
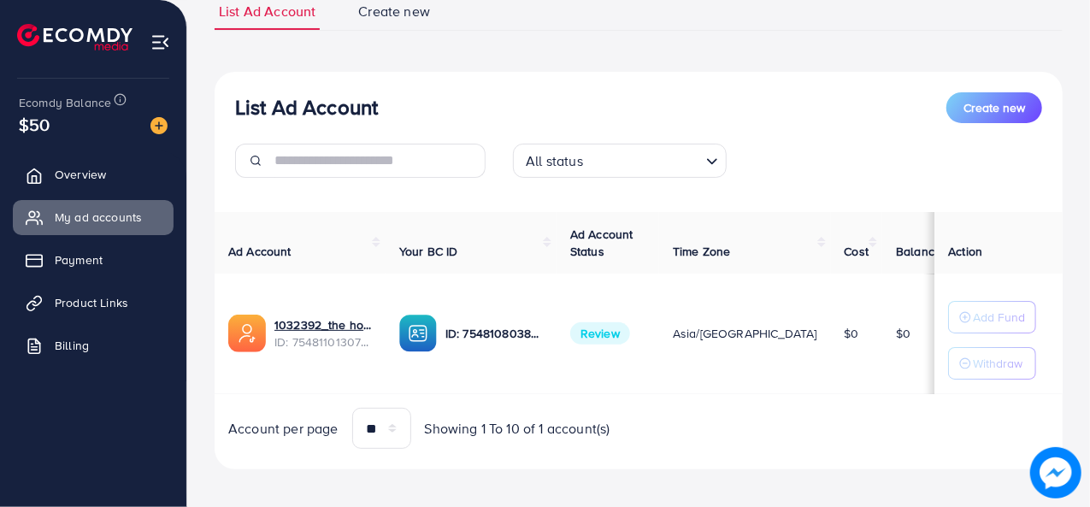
scroll to position [142, 0]
